Goal: Task Accomplishment & Management: Manage account settings

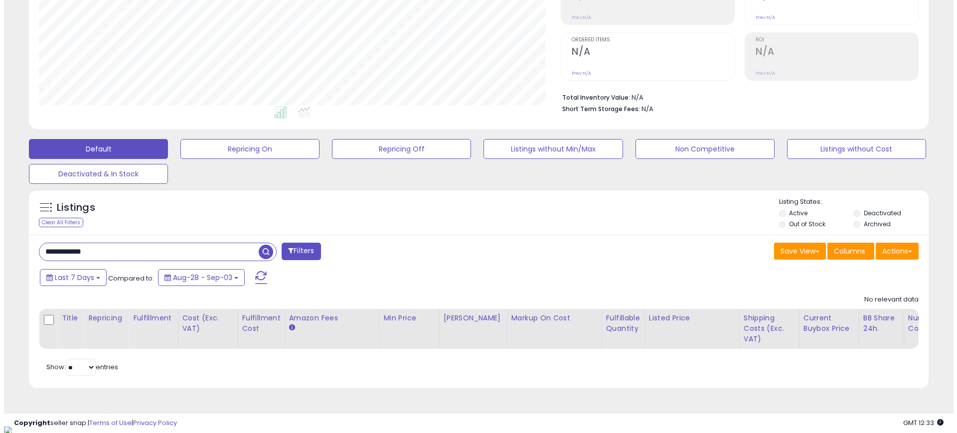
scroll to position [204, 522]
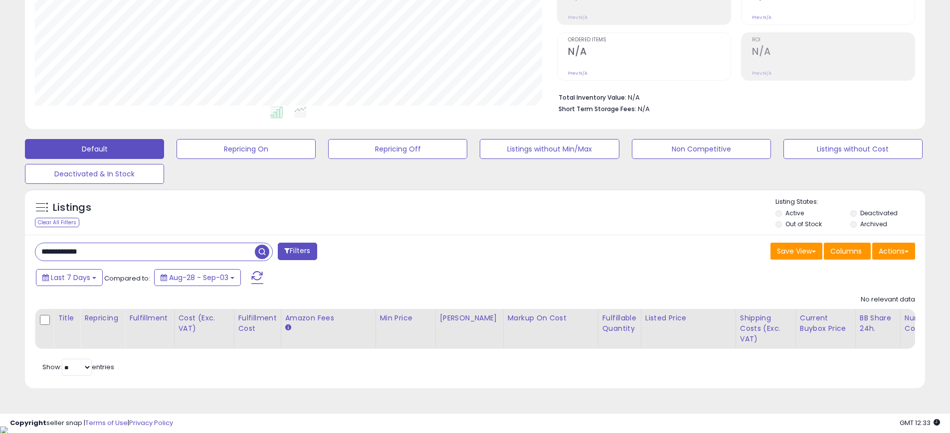
click at [261, 251] on span "button" at bounding box center [262, 252] width 14 height 14
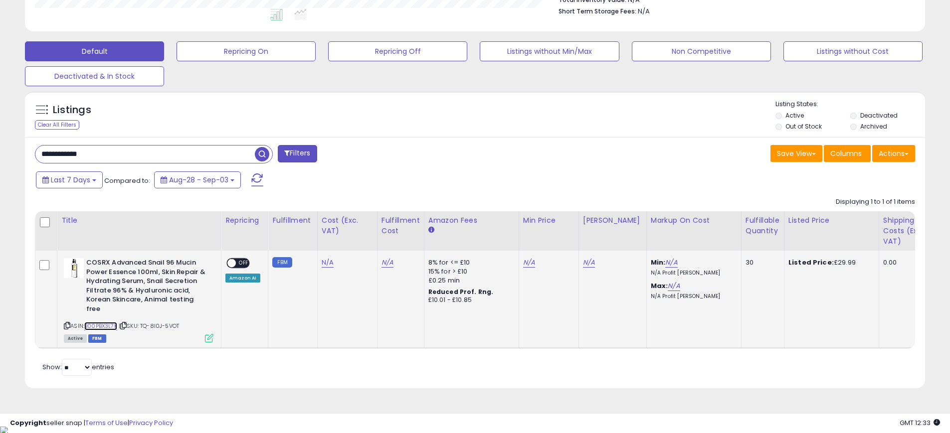
click at [101, 325] on link "B00PBX3L7K" at bounding box center [100, 326] width 33 height 8
click at [326, 261] on link "N/A" at bounding box center [328, 263] width 12 height 10
type input "****"
click button "submit" at bounding box center [358, 237] width 17 height 15
click at [384, 262] on link "N/A" at bounding box center [387, 263] width 12 height 10
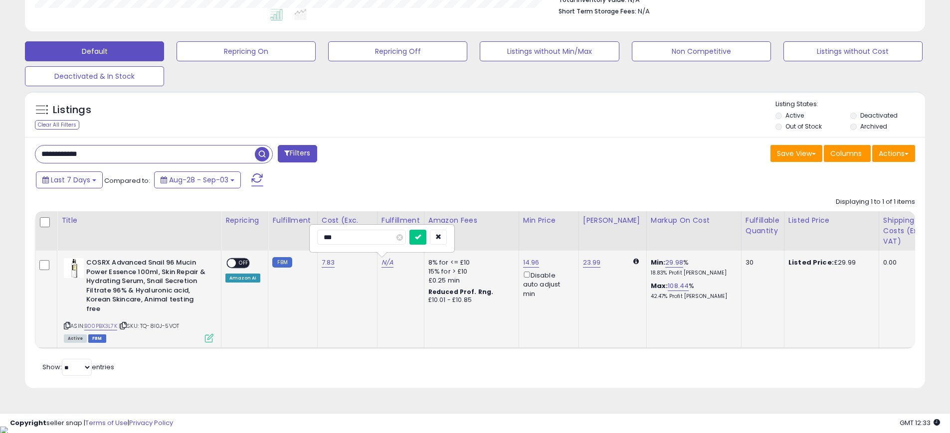
type input "****"
click button "submit" at bounding box center [417, 237] width 17 height 15
click at [237, 264] on span "OFF" at bounding box center [244, 263] width 16 height 8
click at [111, 329] on link "B00PBX3L7K" at bounding box center [100, 326] width 33 height 8
